Goal: Task Accomplishment & Management: Complete application form

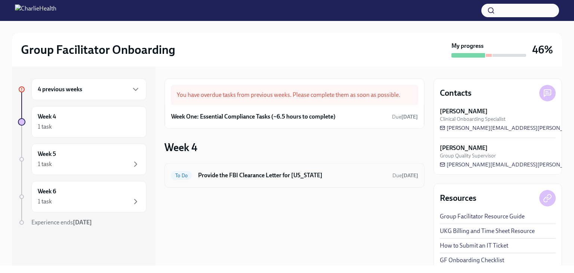
click at [307, 178] on h6 "Provide the FBI Clearance Letter for [US_STATE]" at bounding box center [292, 175] width 188 height 8
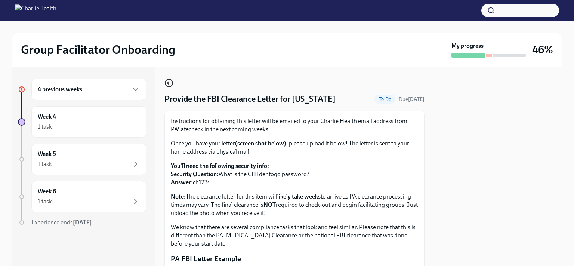
click at [172, 86] on icon "button" at bounding box center [169, 83] width 9 height 9
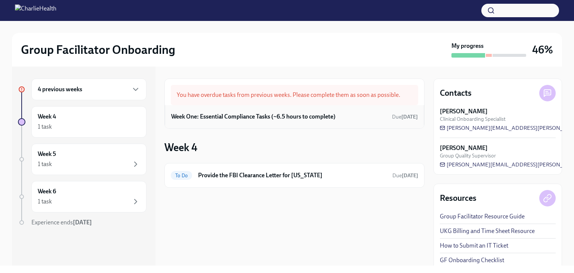
click at [293, 120] on h6 "Week One: Essential Compliance Tasks (~6.5 hours to complete)" at bounding box center [253, 117] width 165 height 8
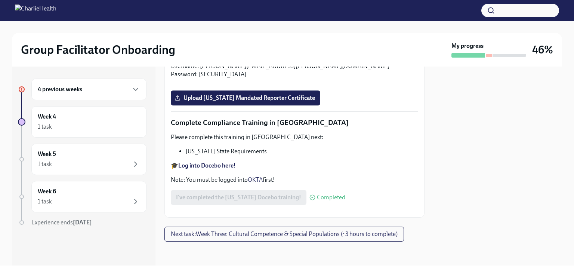
scroll to position [1533, 0]
click at [285, 102] on span "Upload Pennsylvania Mandated Reporter Certificate" at bounding box center [245, 97] width 139 height 7
click at [0, 0] on input "Upload Pennsylvania Mandated Reporter Certificate" at bounding box center [0, 0] width 0 height 0
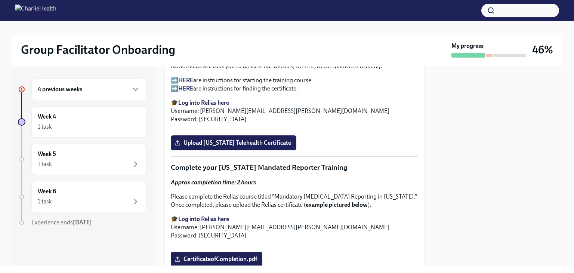
scroll to position [1235, 0]
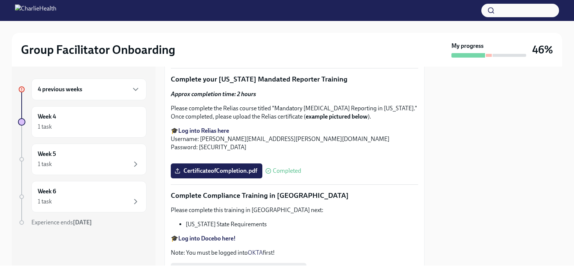
click at [87, 90] on div "4 previous weeks" at bounding box center [89, 89] width 102 height 9
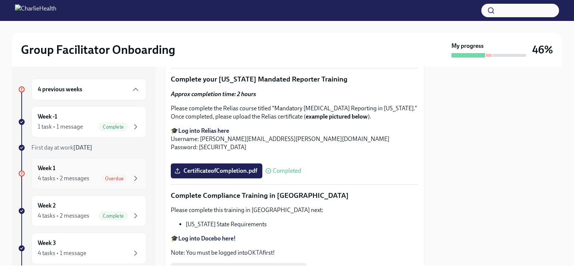
click at [86, 183] on div "Week 1 4 tasks • 2 messages Overdue" at bounding box center [88, 173] width 115 height 31
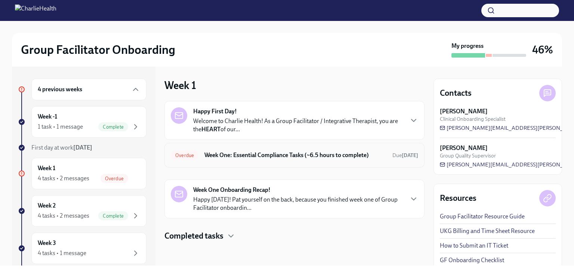
click at [285, 151] on h6 "Week One: Essential Compliance Tasks (~6.5 hours to complete)" at bounding box center [296, 155] width 182 height 8
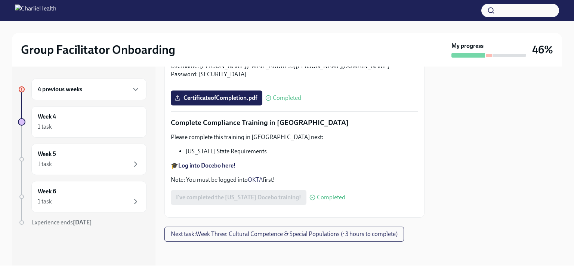
scroll to position [1653, 0]
click at [80, 166] on div "1 task" at bounding box center [89, 164] width 102 height 9
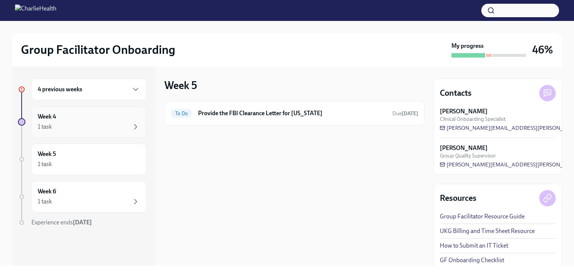
click at [93, 127] on div "1 task" at bounding box center [89, 126] width 102 height 9
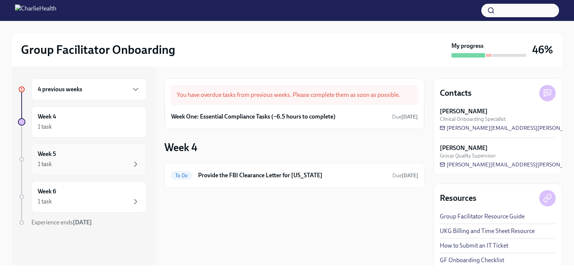
click at [86, 159] on div "Week 5 1 task" at bounding box center [89, 159] width 102 height 19
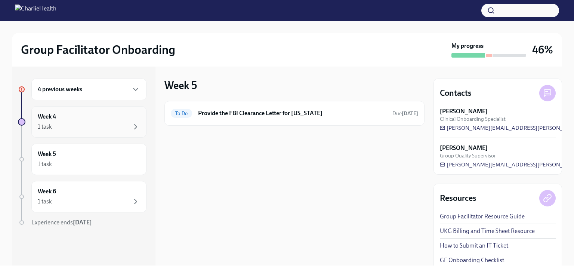
click at [86, 123] on div "1 task" at bounding box center [89, 126] width 102 height 9
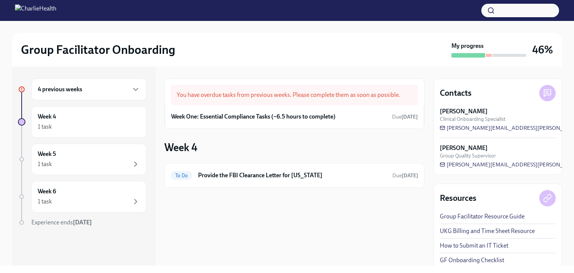
click at [92, 84] on div "4 previous weeks" at bounding box center [88, 90] width 115 height 22
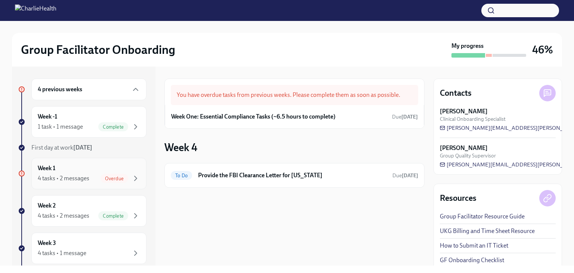
click at [90, 177] on div "4 tasks • 2 messages Overdue" at bounding box center [89, 178] width 102 height 9
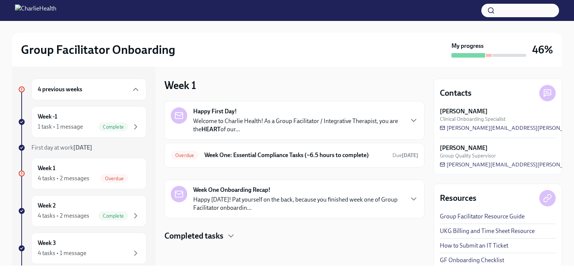
click at [301, 196] on p "Happy Friday! Pat yourself on the back, because you finished week one of Group …" at bounding box center [298, 204] width 210 height 16
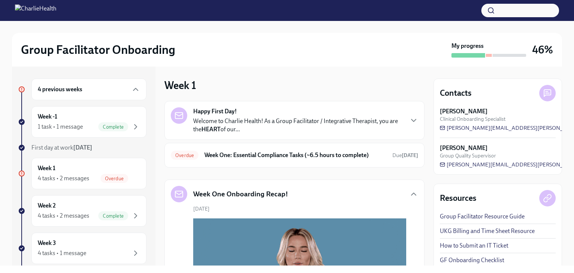
click at [300, 133] on p "Welcome to Charlie Health! As a Group Facilitator / Integrative Therapist, you …" at bounding box center [298, 125] width 210 height 16
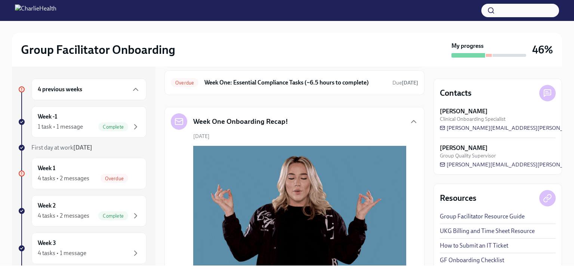
scroll to position [361, 0]
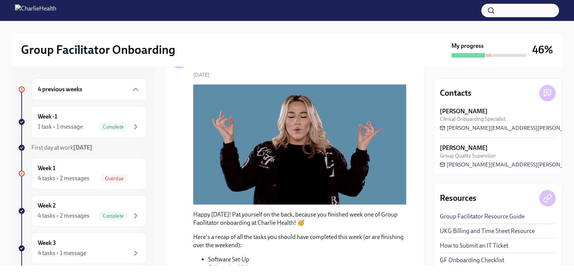
click at [306, 25] on h6 "Week One: Essential Compliance Tasks (~6.5 hours to complete)" at bounding box center [296, 21] width 182 height 8
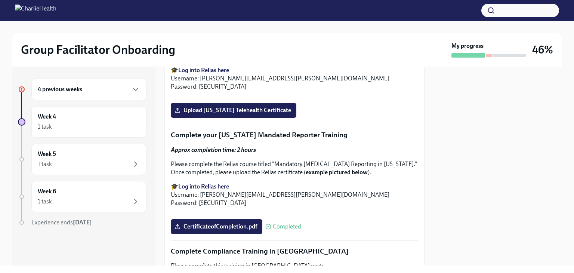
scroll to position [1184, 0]
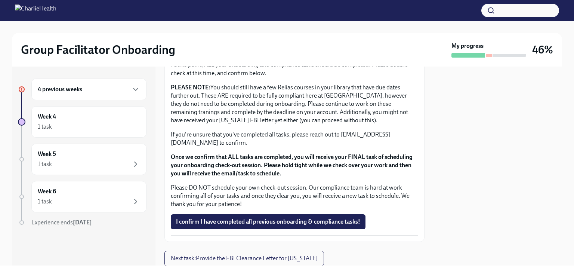
scroll to position [655, 0]
